Goal: Task Accomplishment & Management: Manage account settings

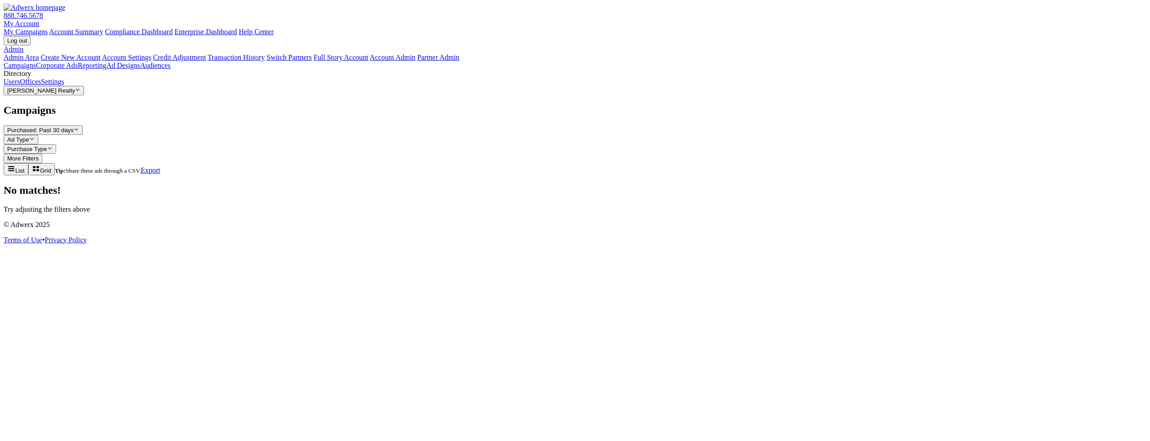
click at [395, 213] on div "Campaigns Purchased: Past 30 days Reveal list of Purchased: Past 30 days Ad Typ…" at bounding box center [575, 158] width 1143 height 109
click at [36, 69] on link "Corporate Ads" at bounding box center [57, 66] width 42 height 8
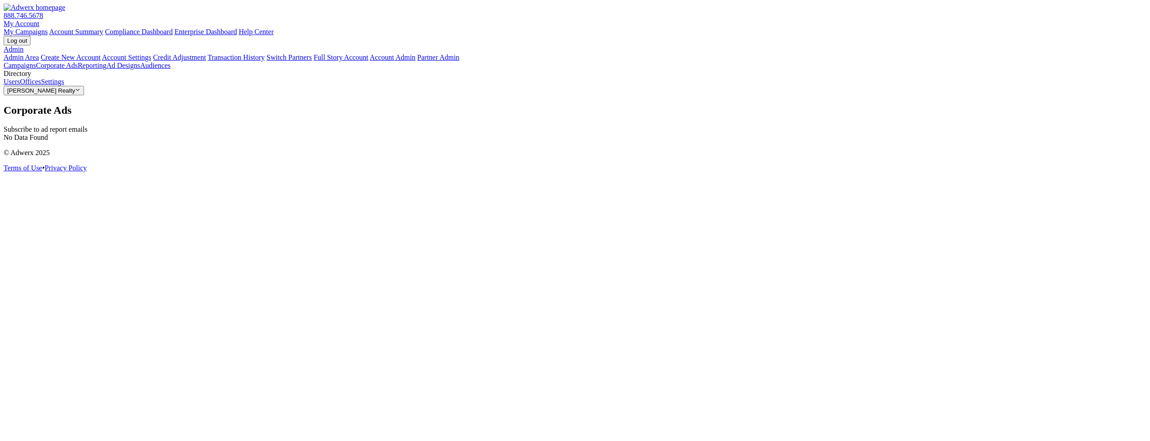
click at [61, 95] on div "Campaigns Corporate Ads Reporting Ad Designs Audiences Directory Users Offices …" at bounding box center [575, 79] width 1143 height 34
click at [42, 95] on div "Campaigns Corporate Ads Reporting Ad Designs Audiences Directory Users Offices …" at bounding box center [575, 79] width 1143 height 34
click at [43, 85] on link "Settings" at bounding box center [52, 82] width 23 height 8
select select "[PERSON_NAME]"
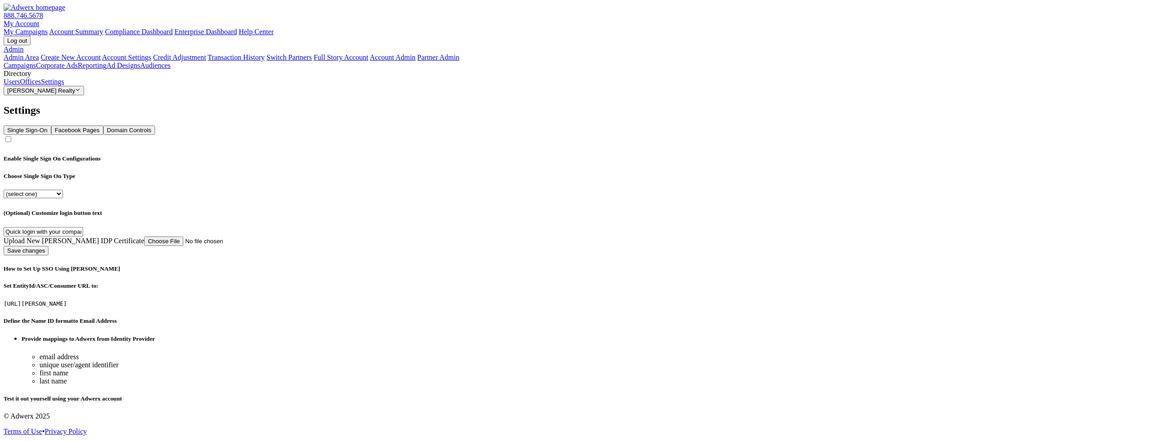
click at [958, 104] on h1 "Settings" at bounding box center [575, 110] width 1143 height 12
